Goal: Find specific page/section: Find specific page/section

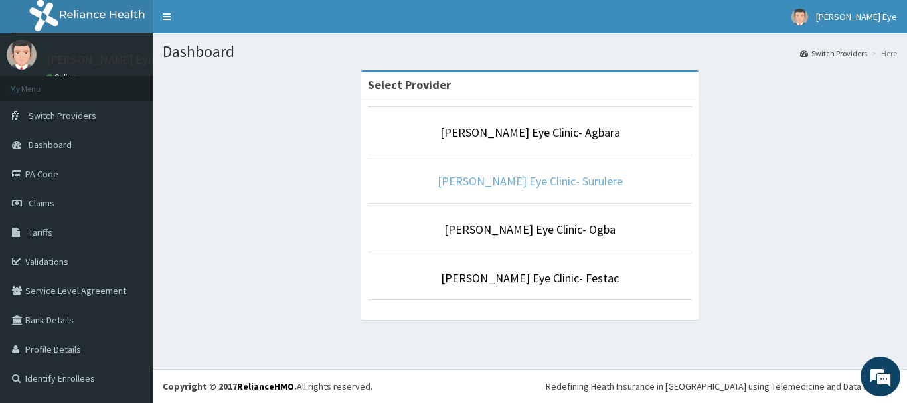
click at [541, 179] on link "[PERSON_NAME] Eye Clinic- Surulere" at bounding box center [529, 180] width 185 height 15
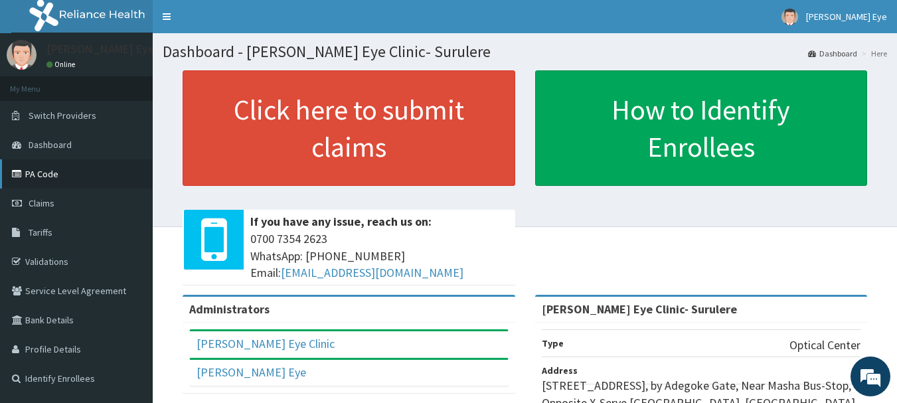
click at [145, 164] on link "PA Code" at bounding box center [76, 173] width 153 height 29
